Goal: Task Accomplishment & Management: Use online tool/utility

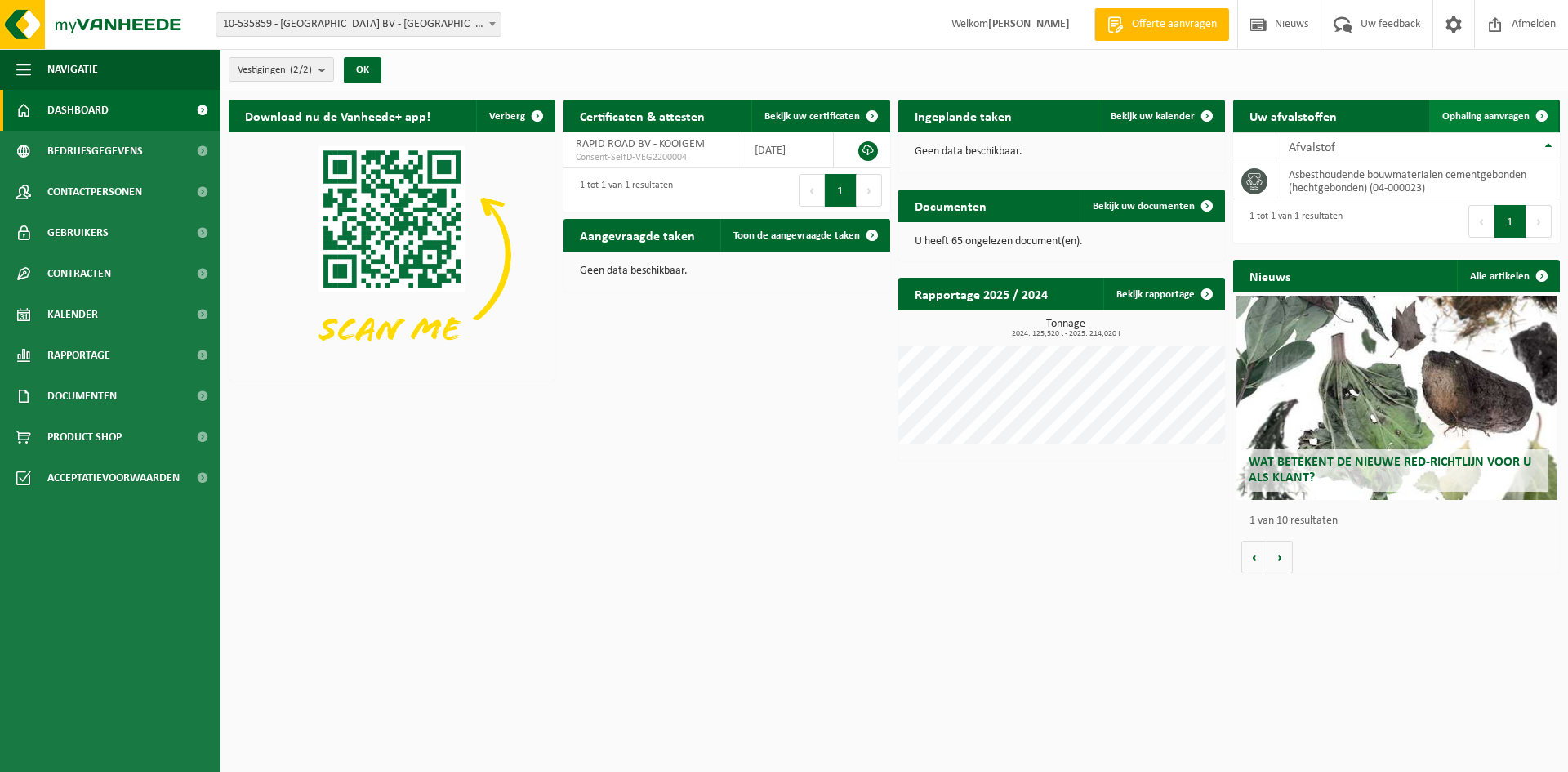
click at [1530, 121] on span at bounding box center [1542, 116] width 32 height 32
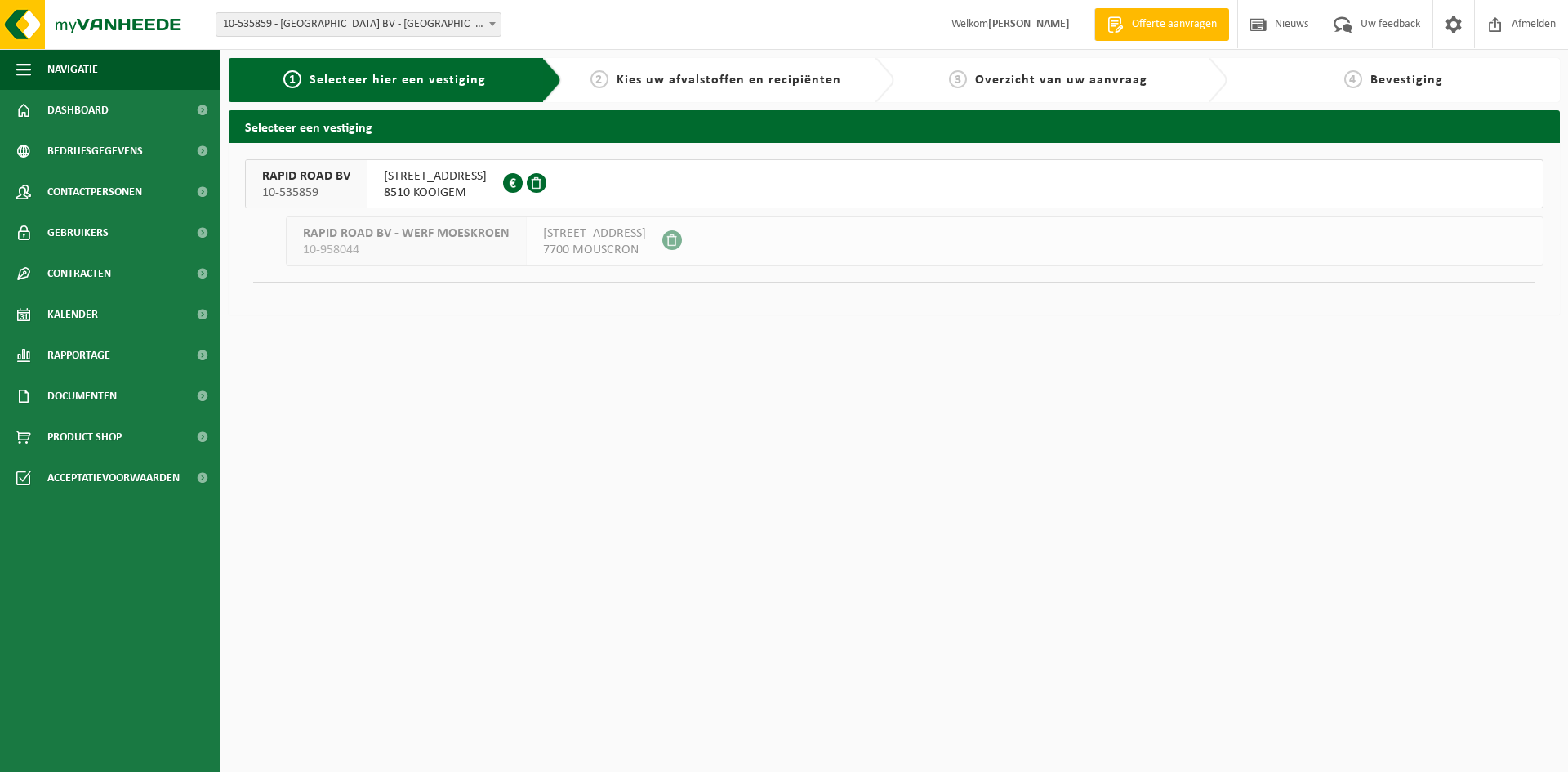
click at [434, 182] on span "TONTESTRAAT 2" at bounding box center [435, 176] width 103 height 16
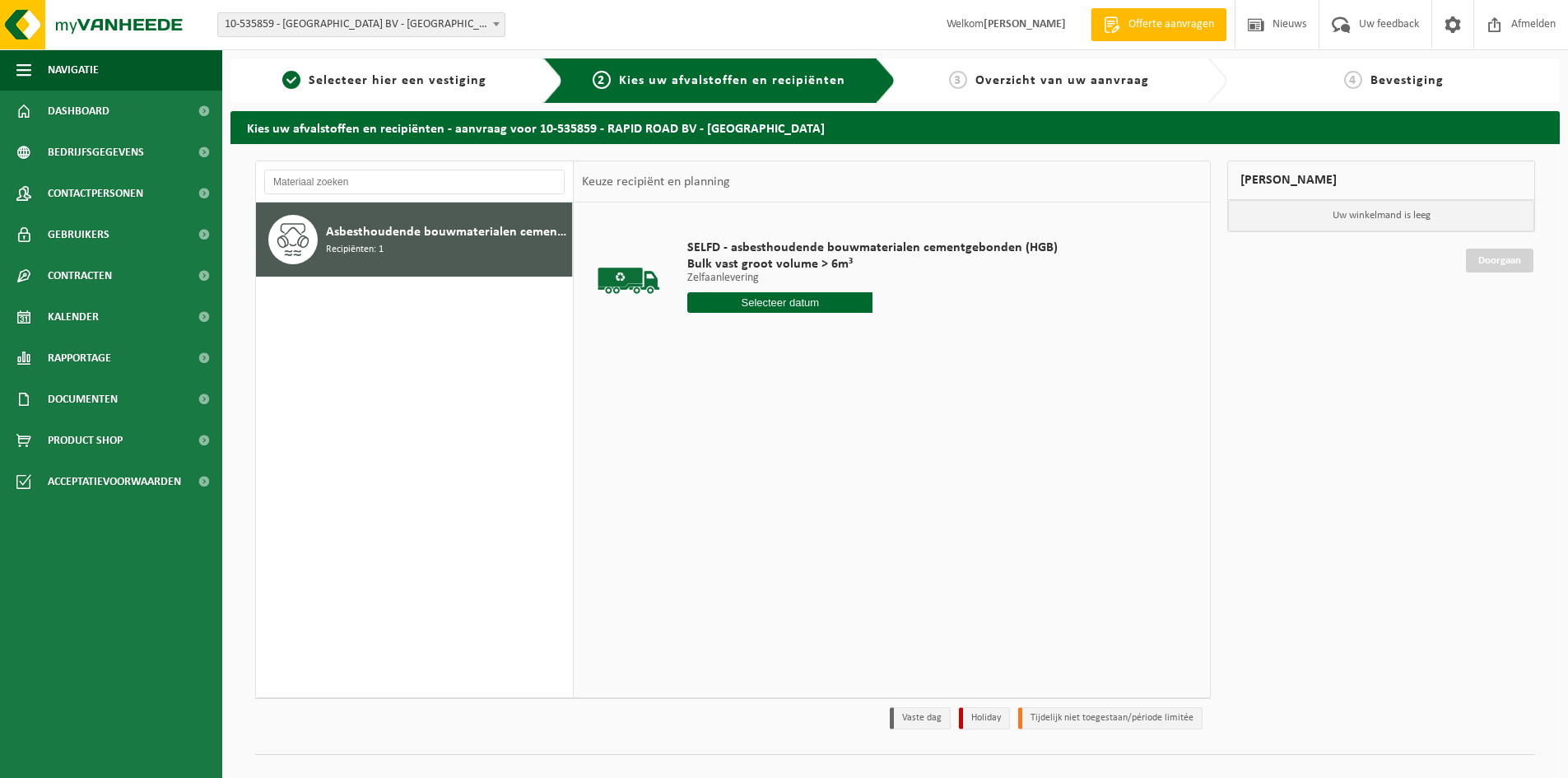
click at [755, 295] on input "text" at bounding box center [780, 302] width 185 height 21
click at [781, 479] on div "25" at bounding box center [790, 474] width 29 height 26
type input "Van 2025-09-25"
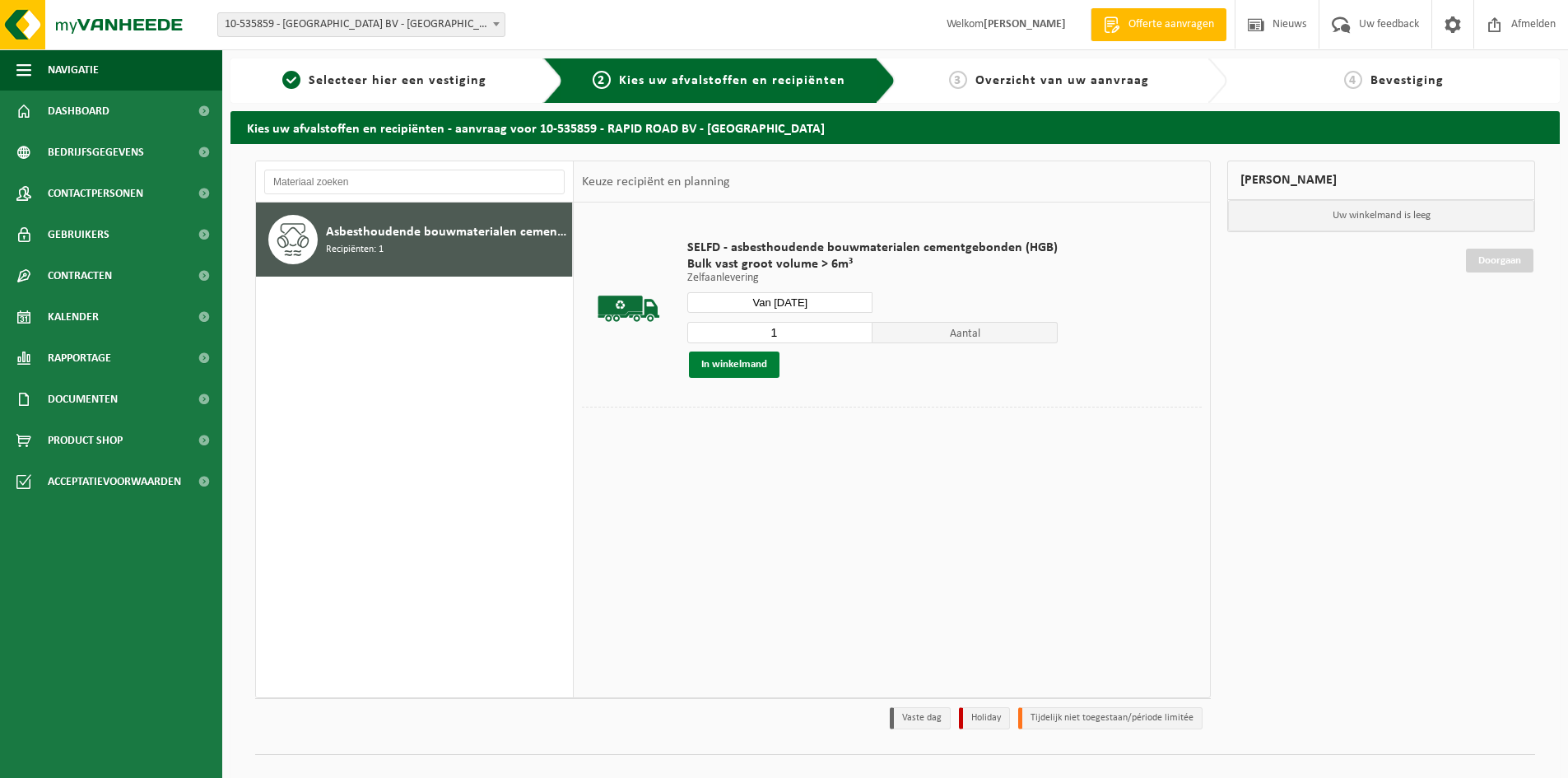
click at [714, 366] on button "In winkelmand" at bounding box center [735, 365] width 91 height 26
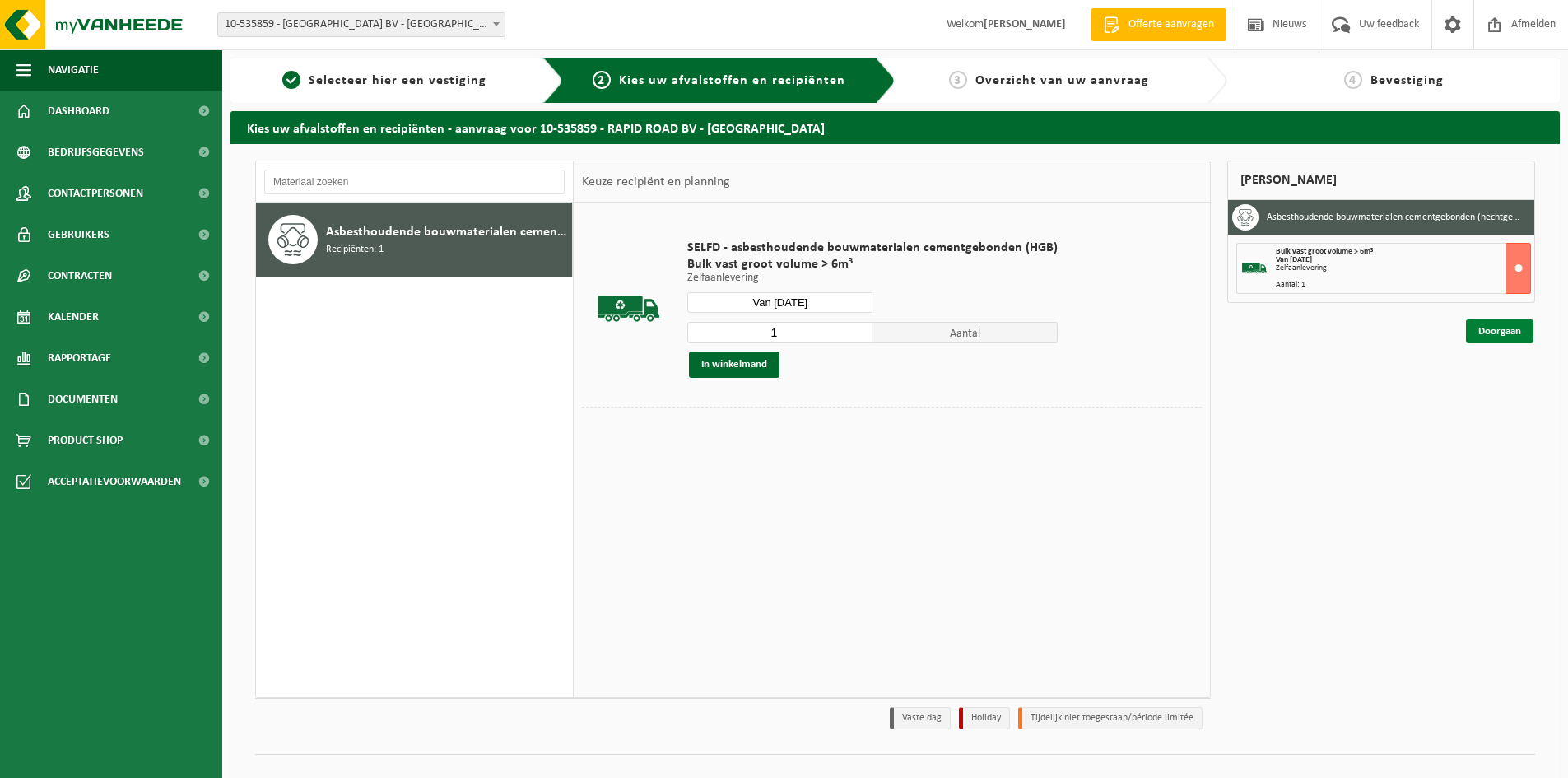
click at [1513, 331] on link "Doorgaan" at bounding box center [1500, 331] width 67 height 24
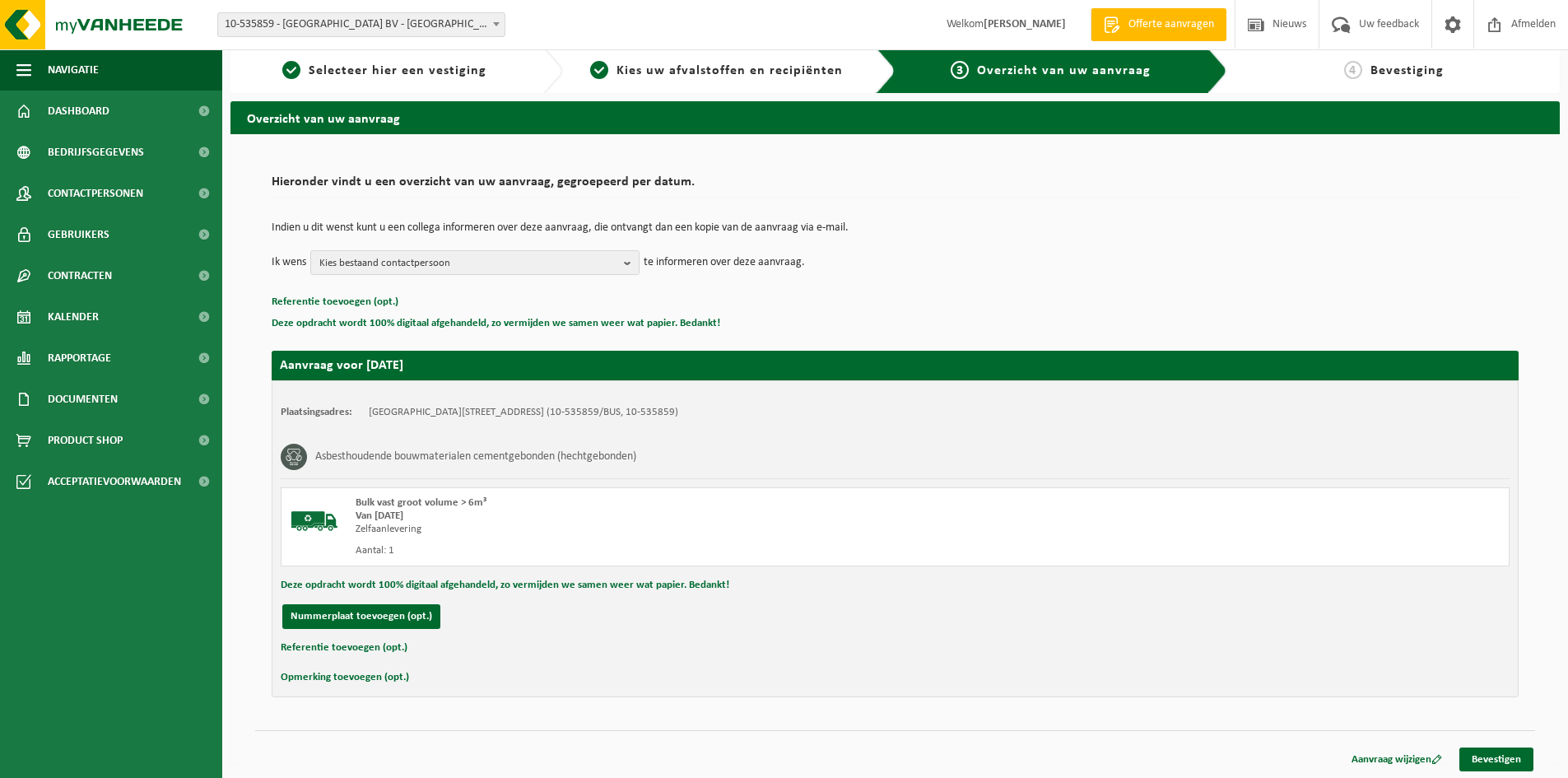
scroll to position [13, 0]
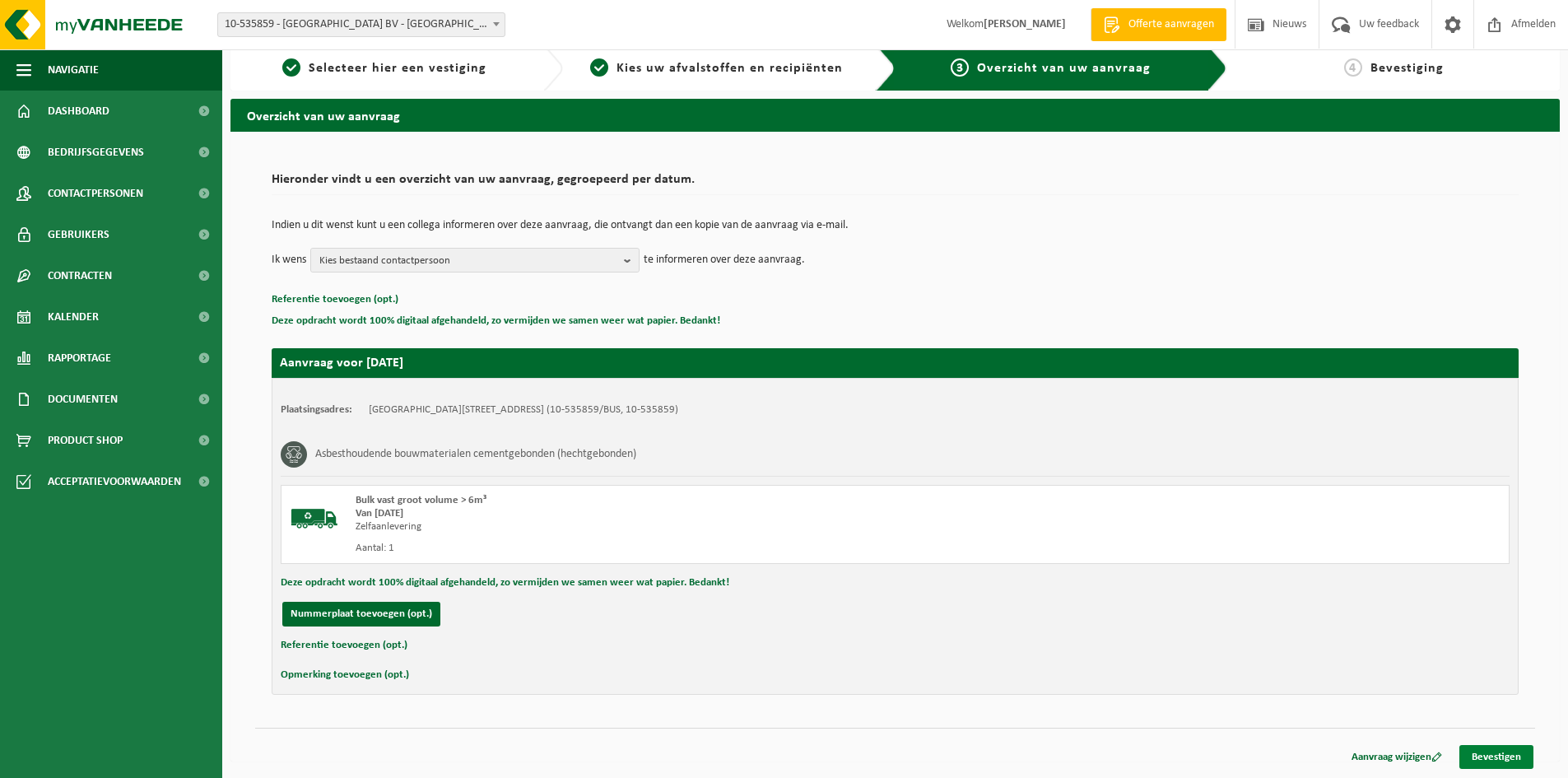
click at [1491, 751] on link "Bevestigen" at bounding box center [1496, 757] width 74 height 24
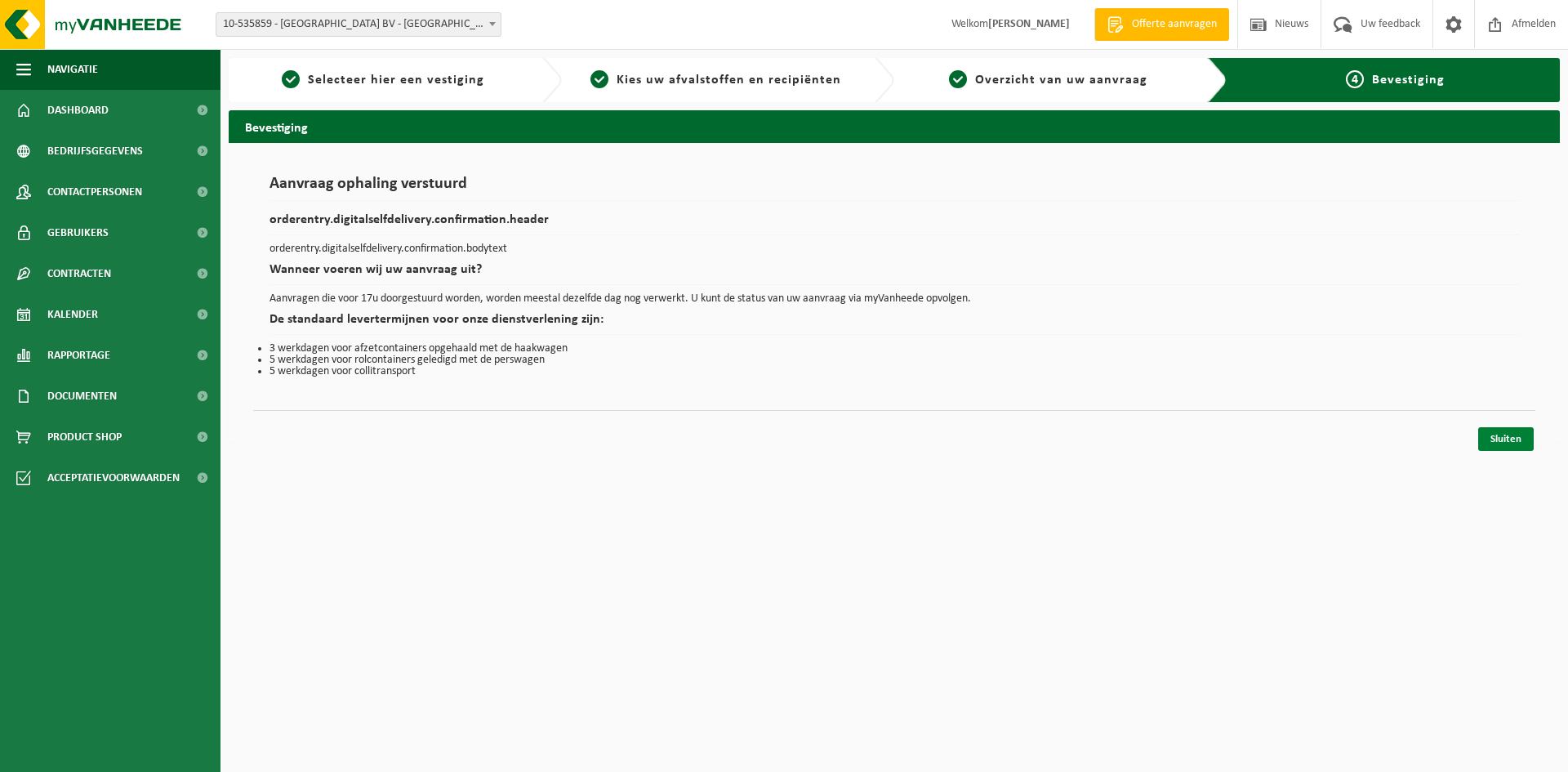
click at [1494, 438] on link "Sluiten" at bounding box center [1506, 439] width 56 height 23
